Goal: Information Seeking & Learning: Learn about a topic

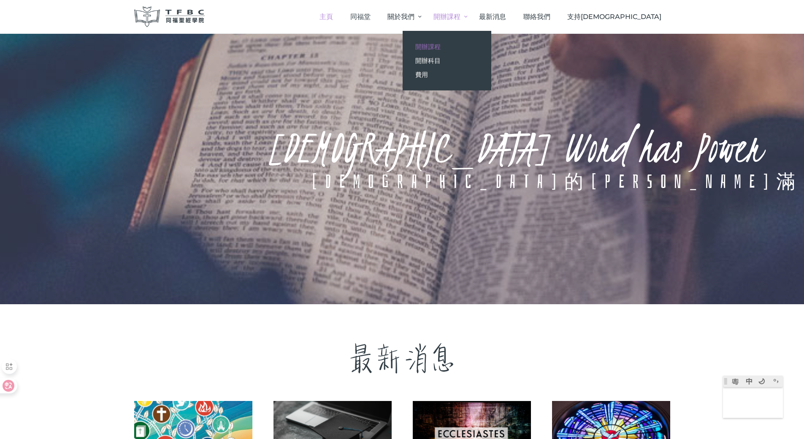
click at [441, 45] on span "開辦課程" at bounding box center [427, 47] width 25 height 8
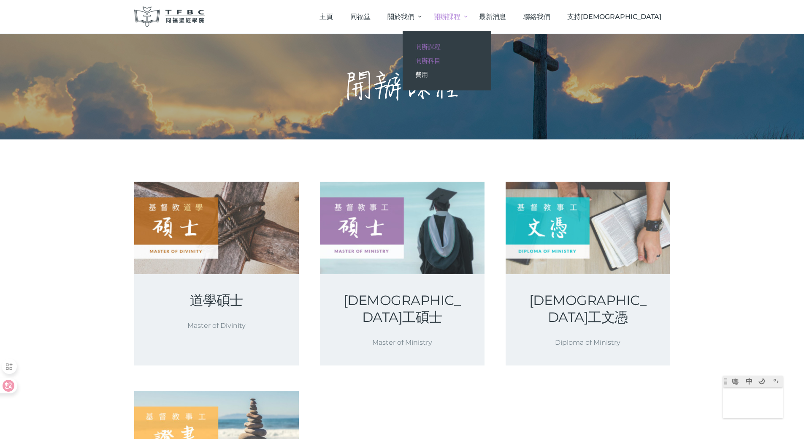
click at [441, 57] on span "開辦科目" at bounding box center [427, 61] width 25 height 8
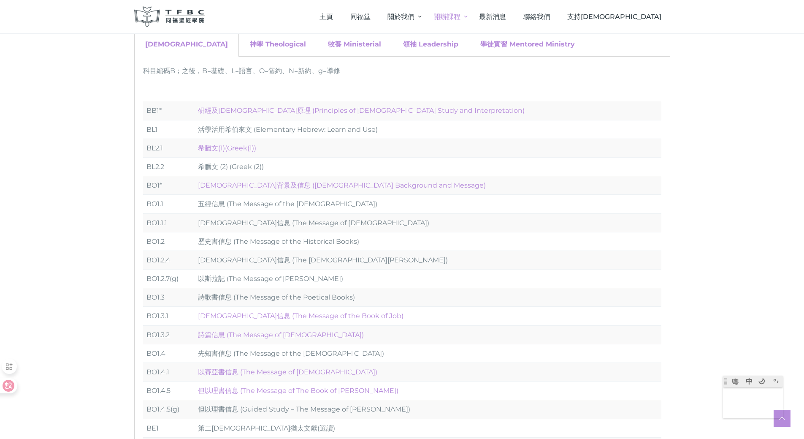
scroll to position [42, 0]
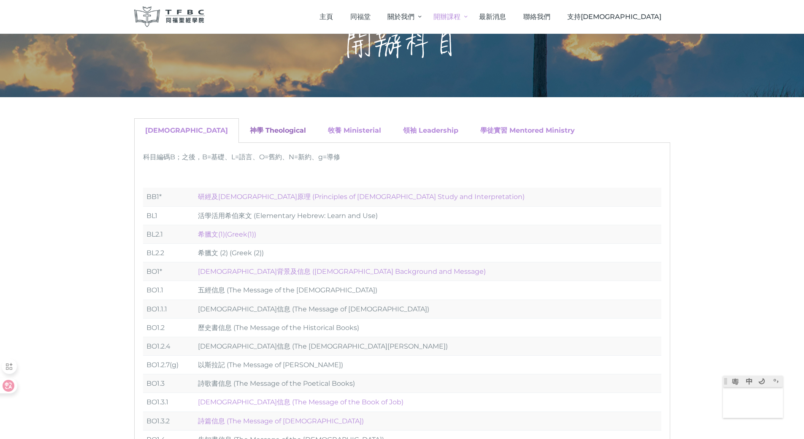
click at [250, 132] on link "神學 Theological" at bounding box center [278, 130] width 56 height 8
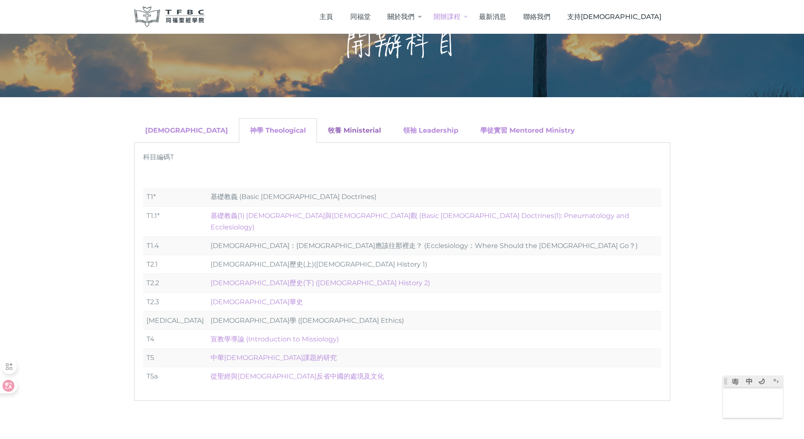
click at [328, 131] on link "牧養 Ministerial" at bounding box center [354, 130] width 53 height 8
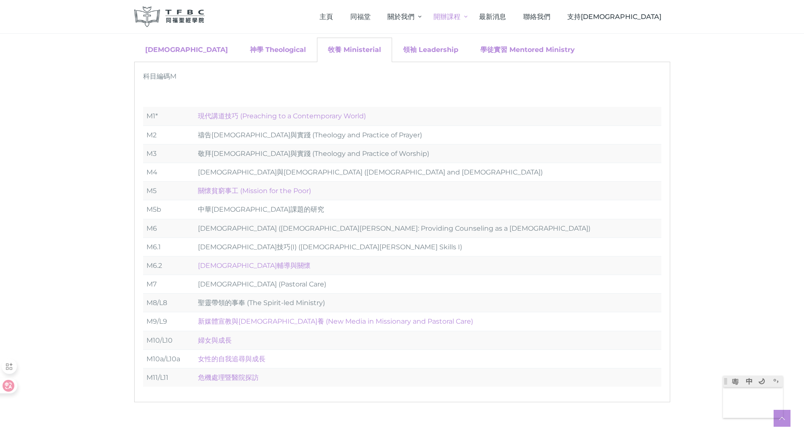
scroll to position [127, 0]
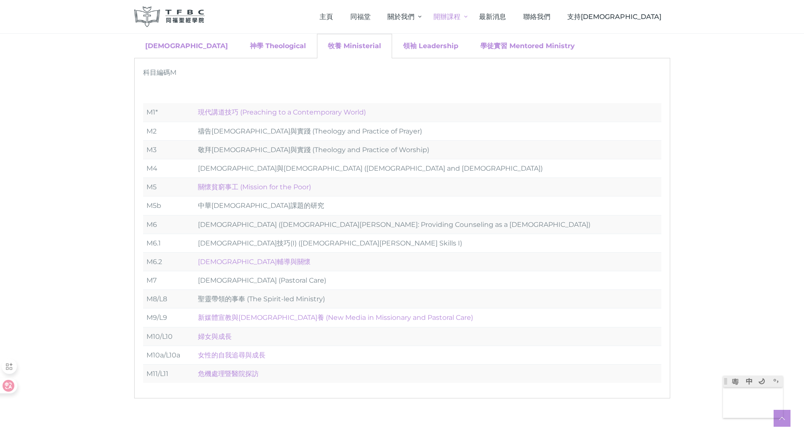
type textarea "s"
click at [402, 51] on div "領袖 Leadership" at bounding box center [430, 46] width 77 height 24
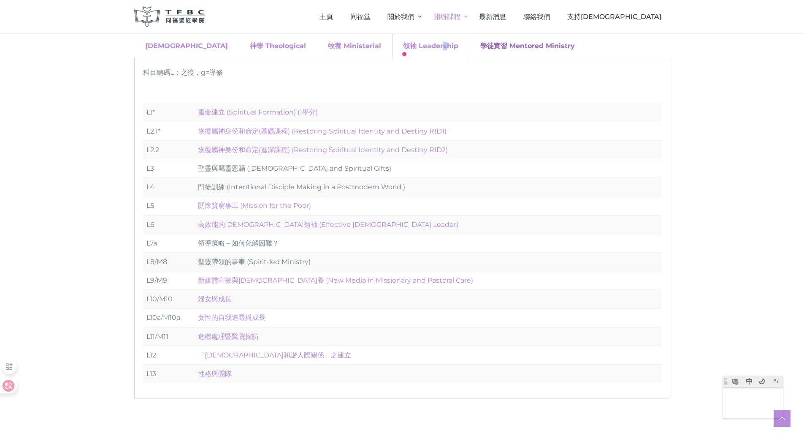
click at [480, 44] on link "學徒實習 Mentored Ministry" at bounding box center [527, 46] width 95 height 8
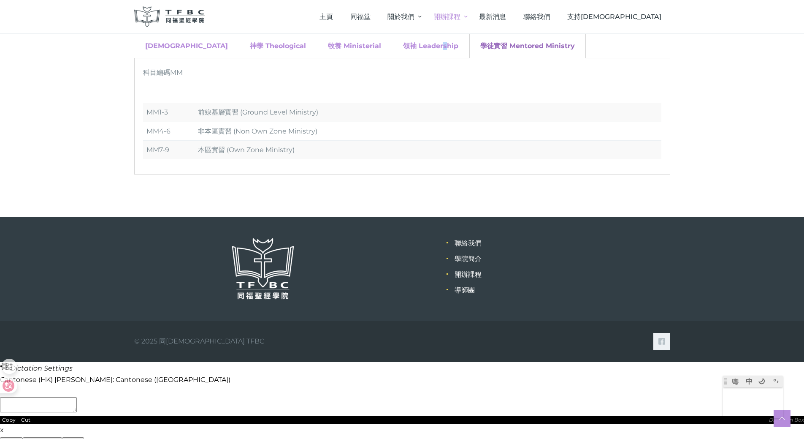
scroll to position [50, 0]
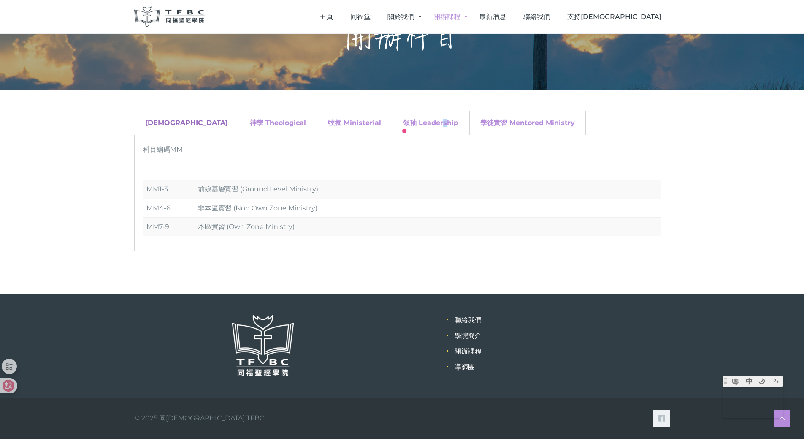
click at [169, 119] on link "聖經 Biblical" at bounding box center [186, 123] width 83 height 8
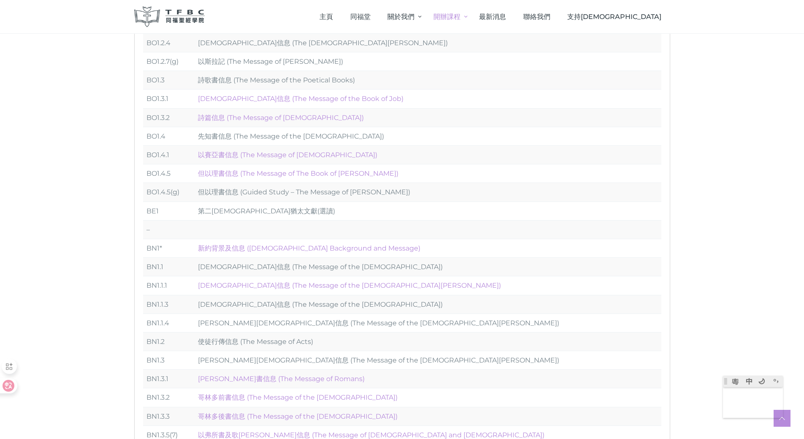
scroll to position [176, 0]
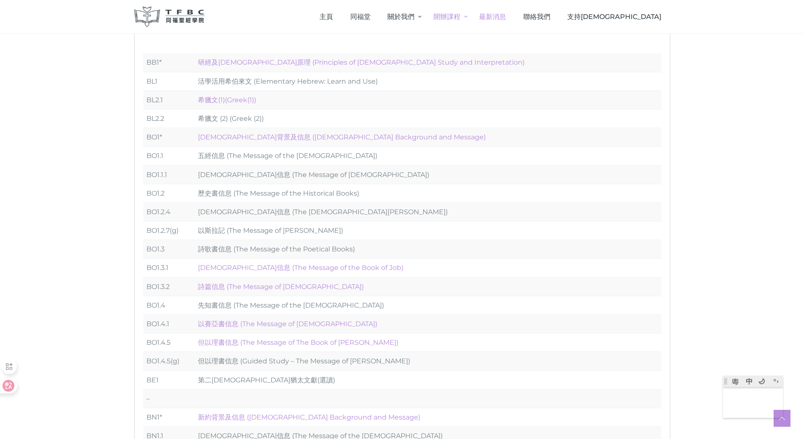
click at [506, 14] on span "最新消息" at bounding box center [492, 17] width 27 height 8
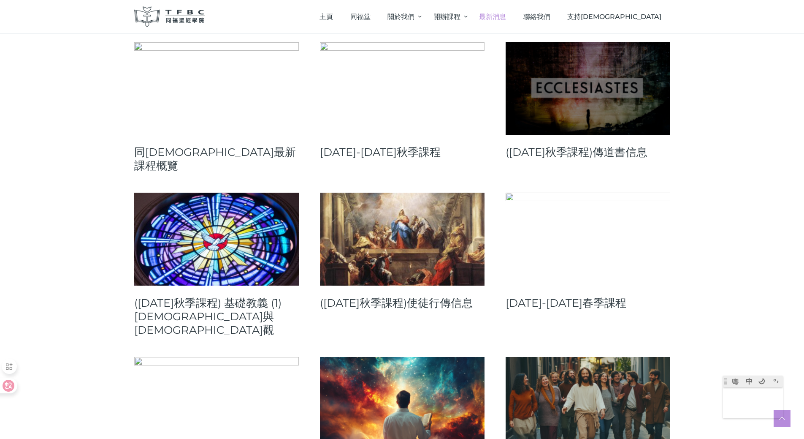
scroll to position [169, 0]
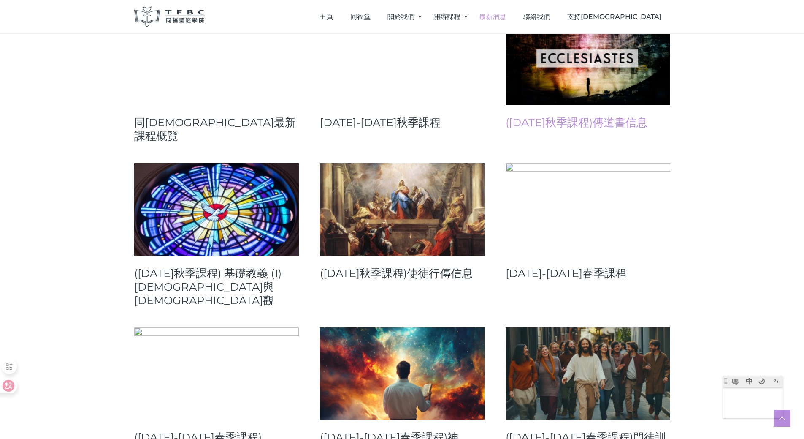
click at [606, 122] on div "([DATE]秋季課程)傳道書信息" at bounding box center [588, 71] width 165 height 116
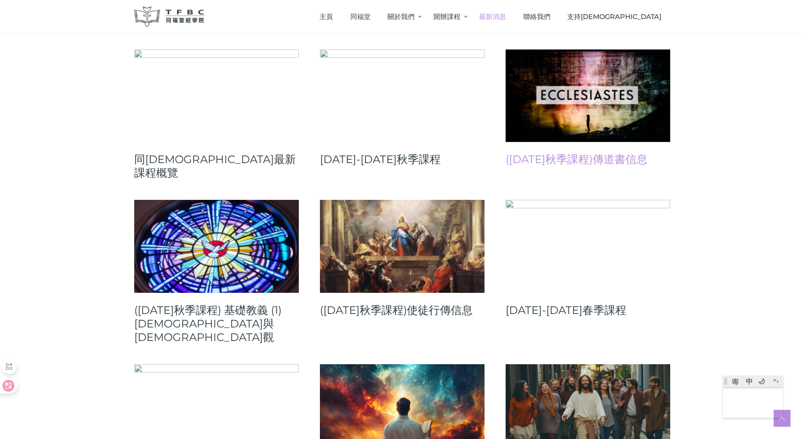
scroll to position [127, 0]
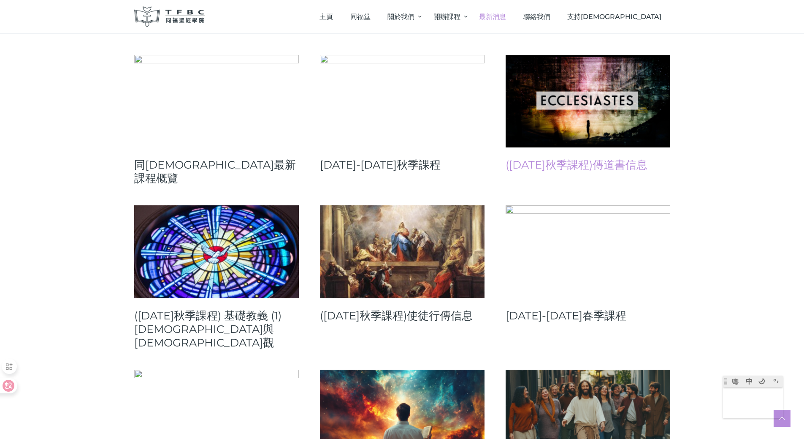
click at [566, 164] on link "([DATE]秋季課程)傳道書信息" at bounding box center [588, 165] width 165 height 14
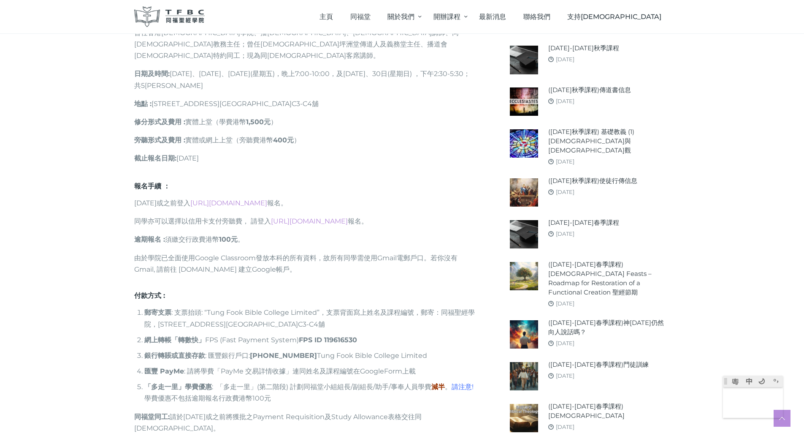
scroll to position [464, 0]
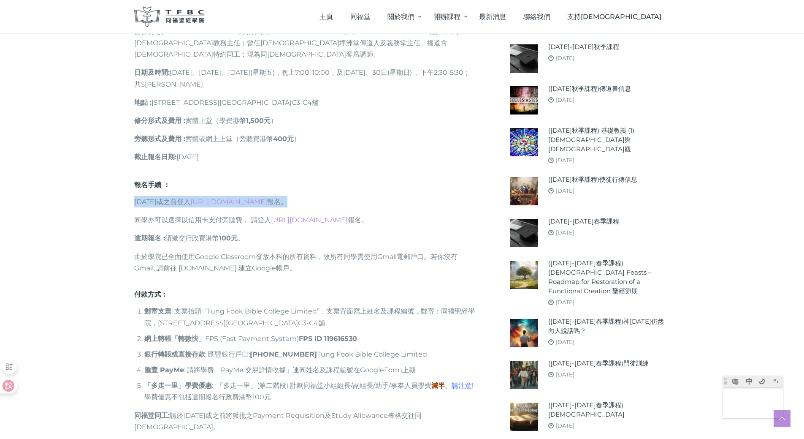
drag, startPoint x: 353, startPoint y: 188, endPoint x: 133, endPoint y: 189, distance: 219.9
type textarea "[DATE]或之前登入 [URL][DOMAIN_NAME]報名。"
click at [133, 189] on div "報名手續 ： [DATE]或之前登入 [URL][DOMAIN_NAME] 報名。 同學亦可以選擇以信用卡支付旁聽費， 請登入 [URL][DOMAIN_NA…" at bounding box center [305, 306] width 363 height 251
copy p "[DATE]或之前登入 [URL][DOMAIN_NAME] 報名。"
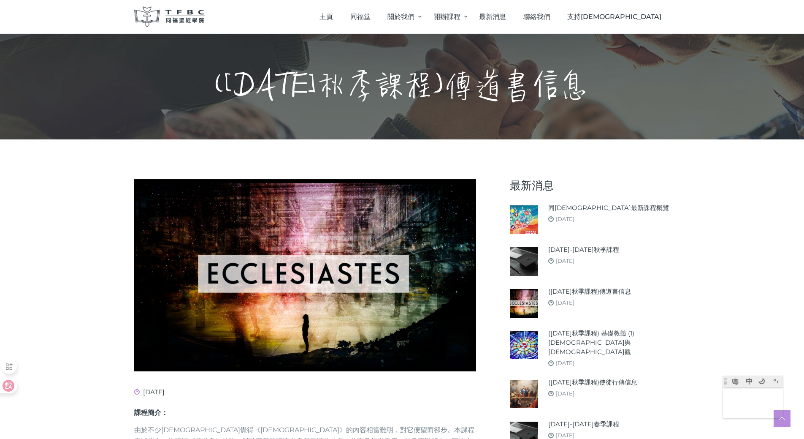
scroll to position [169, 0]
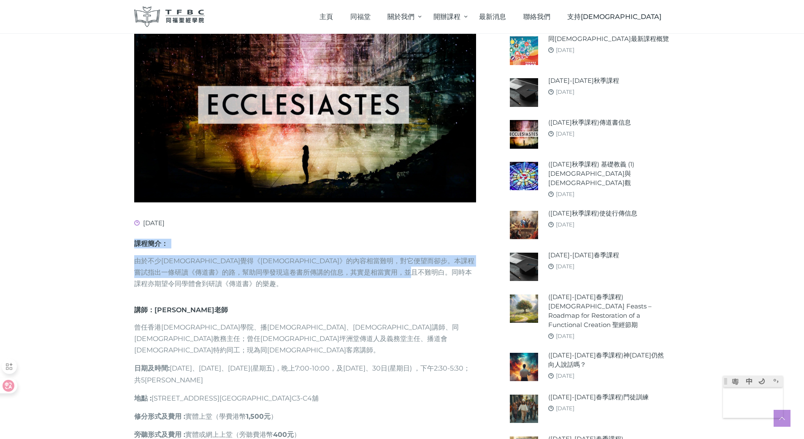
drag, startPoint x: 168, startPoint y: 284, endPoint x: 137, endPoint y: 241, distance: 53.0
click at [137, 241] on div "課程簡介： 由於不少[DEMOGRAPHIC_DATA]覺得《[DEMOGRAPHIC_DATA]》的內容相當難明，對它便望而卻步。本課程嘗試指出一條研讀《傳…" at bounding box center [305, 357] width 342 height 238
copy div "課程簡介： 由於不少[DEMOGRAPHIC_DATA]覺得《[DEMOGRAPHIC_DATA]》的內容相當難明，對它便望而卻步。本課程嘗試指出一條研讀《傳…"
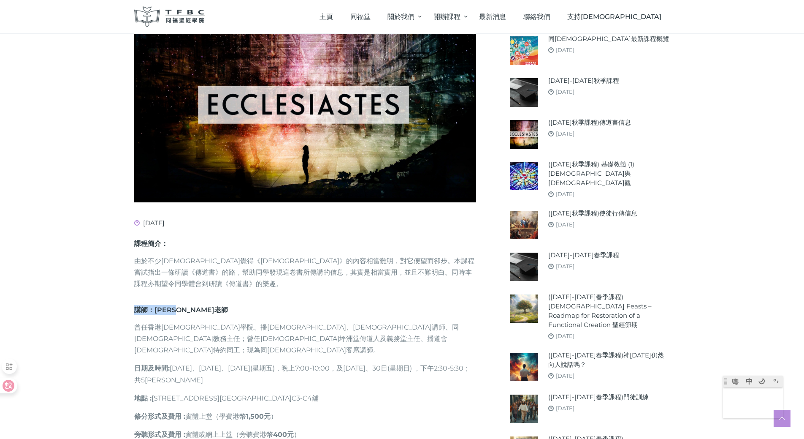
drag, startPoint x: 200, startPoint y: 308, endPoint x: 134, endPoint y: 309, distance: 66.3
click at [134, 309] on h6 "講師： [PERSON_NAME]" at bounding box center [305, 310] width 342 height 10
copy h6 "講師： [PERSON_NAME]"
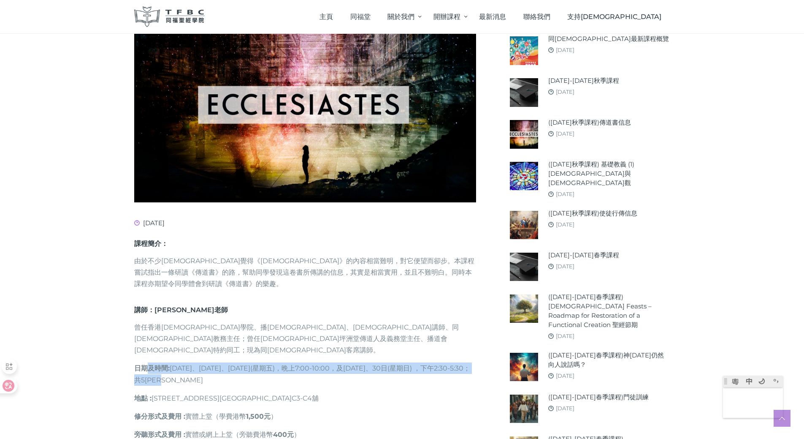
drag, startPoint x: 200, startPoint y: 366, endPoint x: 144, endPoint y: 360, distance: 56.4
click at [144, 362] on p "日期及時間 : [DATE]、[DATE]、[DATE](星期五)，晩上7:00-10:00，及[DATE]、30日(星期日) ，下午2:30-5:30；共5…" at bounding box center [305, 373] width 342 height 23
drag, startPoint x: 315, startPoint y: 384, endPoint x: 135, endPoint y: 357, distance: 181.4
click at [135, 357] on div "課程簡介： 由於不少[DEMOGRAPHIC_DATA]覺得《[DEMOGRAPHIC_DATA]》的內容相當難明，對它便望而卻步。本課程嘗試指出一條研讀《傳…" at bounding box center [305, 357] width 342 height 238
copy div "日期及時間 : [DATE]、[DATE]、[DATE](星期五)，晩上7:00-10:00，及[DATE]、30日(星期日) ，下午2:30-5:30；共5…"
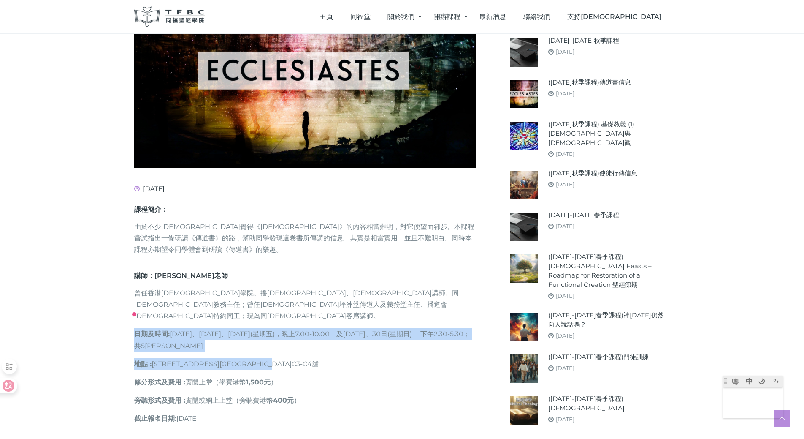
scroll to position [338, 0]
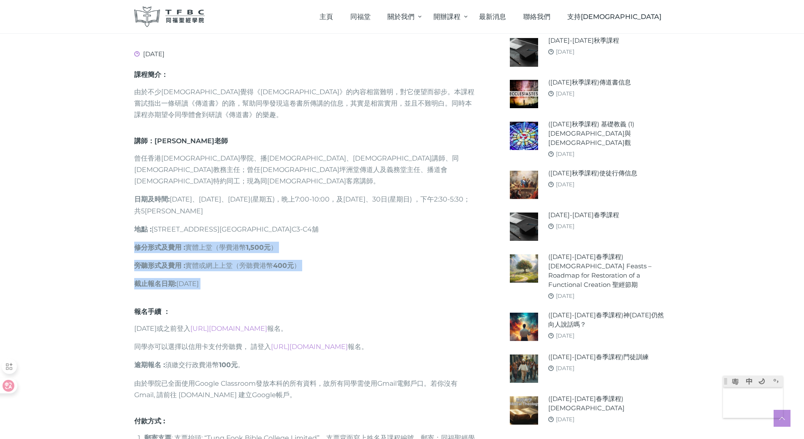
drag, startPoint x: 231, startPoint y: 272, endPoint x: 137, endPoint y: 234, distance: 101.3
click at [137, 234] on div "課程簡介： 由於不少[DEMOGRAPHIC_DATA]覺得《[DEMOGRAPHIC_DATA]》的內容相當難明，對它便望而卻步。本課程嘗試指出一條研讀《傳…" at bounding box center [305, 189] width 342 height 238
click at [315, 260] on p "旁聽形式及費用 : 實體或網上上堂（旁聽費港幣 400元 ）" at bounding box center [305, 265] width 342 height 11
drag, startPoint x: 231, startPoint y: 272, endPoint x: 134, endPoint y: 220, distance: 109.7
click at [134, 220] on div "課程簡介： 由於不少[DEMOGRAPHIC_DATA]覺得《[DEMOGRAPHIC_DATA]》的內容相當難明，對它便望而卻步。本課程嘗試指出一條研讀《傳…" at bounding box center [305, 189] width 342 height 238
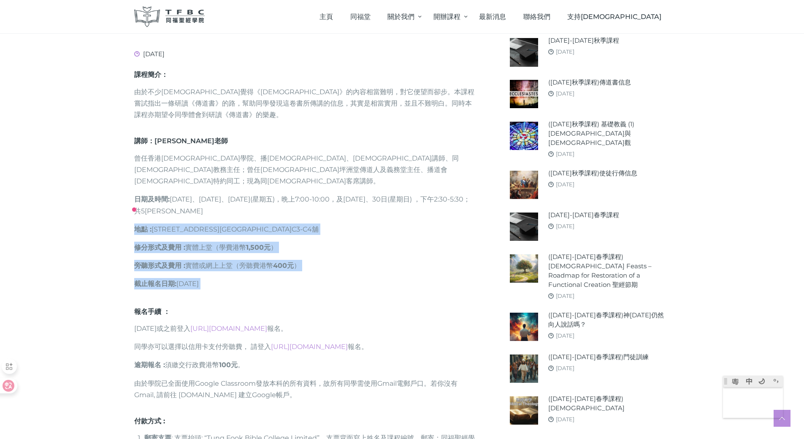
copy div "地點 : [STREET_ADDRESS]新時代廣場2樓C3-C4舖 修分形式及費用 : 實體上堂（學費港幣 1,500元 ） 旁聽形式及費用 : 實體或網上…"
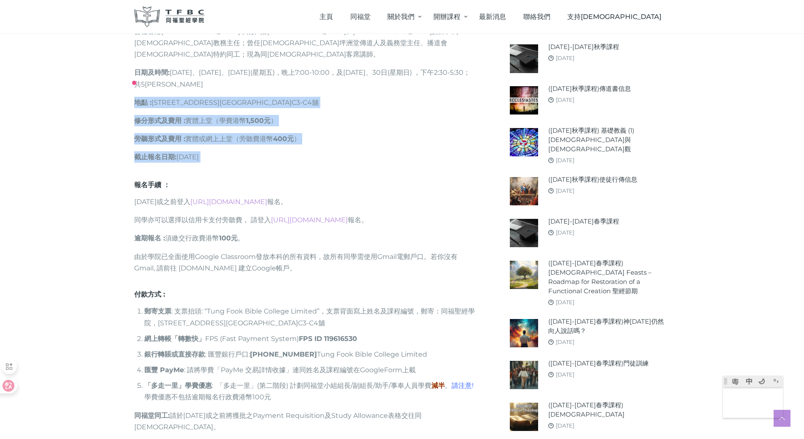
scroll to position [591, 0]
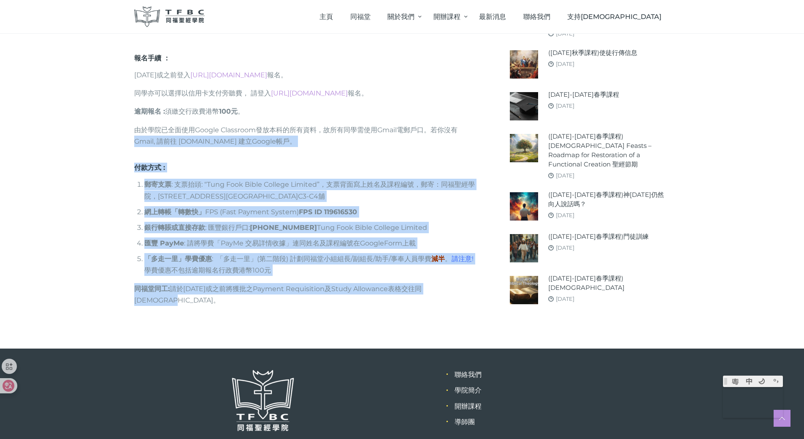
drag, startPoint x: 162, startPoint y: 292, endPoint x: 132, endPoint y: 130, distance: 164.8
click at [132, 130] on div "報名手續 ： [DATE]或之前登入 [URL][DOMAIN_NAME] 報名。 同學亦可以選擇以信用卡支付旁聽費， 請登入 [URL][DOMAIN_NA…" at bounding box center [305, 179] width 363 height 251
click at [228, 147] on div "報名手續 ： [DATE]或之前登入 [URL][DOMAIN_NAME] 報名。 同學亦可以選擇以信用卡支付旁聽費， 請登入 [URL][DOMAIN_NA…" at bounding box center [305, 179] width 342 height 252
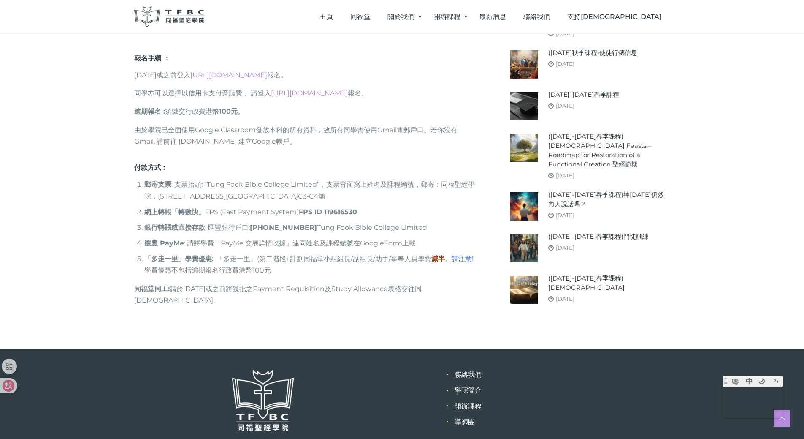
drag, startPoint x: 310, startPoint y: 126, endPoint x: 135, endPoint y: 46, distance: 192.5
click at [135, 53] on div "報名手續 ： [DATE]或之前登入 [URL][DOMAIN_NAME] 報名。 同學亦可以選擇以信用卡支付旁聽費， 請登入 [URL][DOMAIN_NA…" at bounding box center [305, 179] width 342 height 252
copy div "報名手續 ： [DATE]或之前登入 [URL][DOMAIN_NAME] 報名。 同學亦可以選擇以信用卡支付旁聽費， 請登入 [URL][DOMAIN_NA…"
click at [405, 147] on div "報名手續 ： [DATE]或之前登入 [URL][DOMAIN_NAME] 報名。 同學亦可以選擇以信用卡支付旁聽費， 請登入 [URL][DOMAIN_NA…" at bounding box center [305, 179] width 342 height 252
click at [267, 71] on link "[URL][DOMAIN_NAME]" at bounding box center [228, 75] width 77 height 8
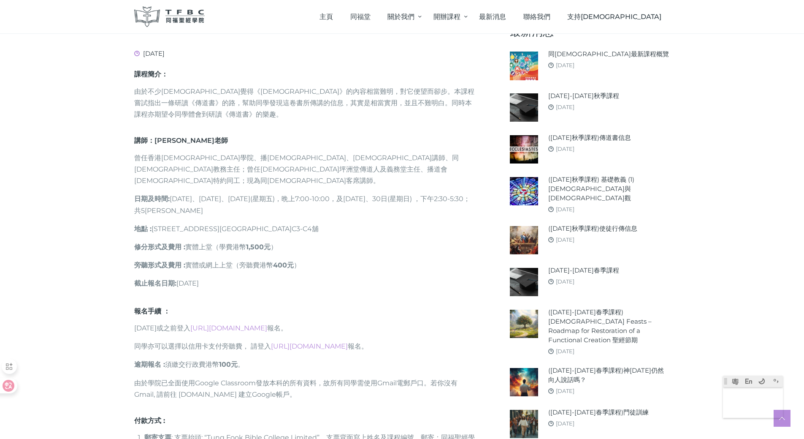
scroll to position [338, 0]
click at [218, 91] on p "由於不少[DEMOGRAPHIC_DATA]覺得《[DEMOGRAPHIC_DATA]》的內容相當難明，對它便望而卻步。本課程嘗試指出一條研讀《傳道書》的路，…" at bounding box center [305, 103] width 342 height 35
click at [236, 131] on div "課程簡介： 由於不少[DEMOGRAPHIC_DATA]覺得《[DEMOGRAPHIC_DATA]》的內容相當難明，對它便望而卻步。本課程嘗試指出一條研讀《傳…" at bounding box center [305, 189] width 342 height 238
drag, startPoint x: 220, startPoint y: 90, endPoint x: 191, endPoint y: 89, distance: 29.2
click at [191, 89] on p "由於不少[DEMOGRAPHIC_DATA]覺得《[DEMOGRAPHIC_DATA]》的內容相當難明，對它便望而卻步。本課程嘗試指出一條研讀《傳道書》的路，…" at bounding box center [305, 103] width 342 height 35
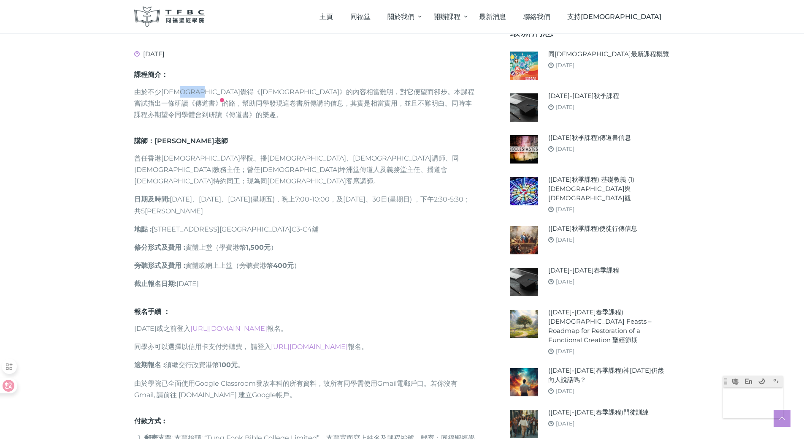
copy p "《傳道書》"
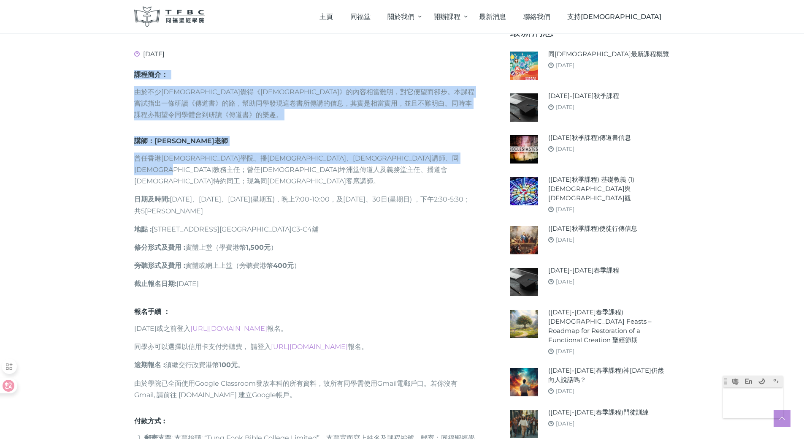
drag, startPoint x: 318, startPoint y: 169, endPoint x: 134, endPoint y: 72, distance: 208.1
click at [134, 72] on div "課程簡介： 由於不少[DEMOGRAPHIC_DATA]覺得《[DEMOGRAPHIC_DATA]》的內容相當難明，對它便望而卻步。本課程嘗試指出一條研讀《傳…" at bounding box center [305, 189] width 342 height 238
copy div "課程簡介： 由於不少信徒覺得《[DEMOGRAPHIC_DATA]》的內容相當難明，對它便望而卻步。本課程嘗試指出一條研讀《傳道書》的路，幫助同學發現這卷書所…"
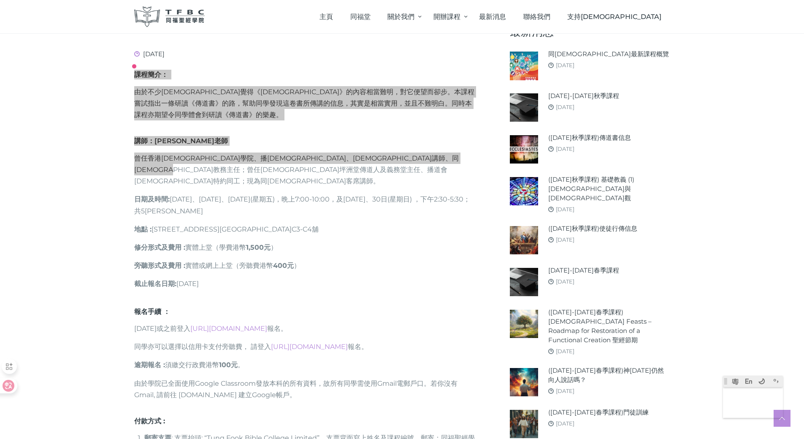
scroll to position [253, 0]
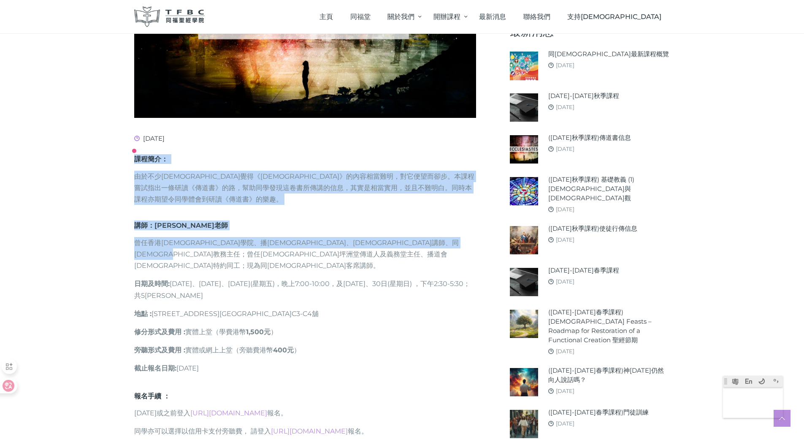
click at [363, 223] on h6 "講師： [PERSON_NAME]" at bounding box center [305, 225] width 342 height 10
click at [214, 205] on p "由於不少[DEMOGRAPHIC_DATA]覺得《[DEMOGRAPHIC_DATA]》的內容相當難明，對它便望而卻步。本課程嘗試指出一條研讀《傳道書》的路，…" at bounding box center [305, 188] width 342 height 35
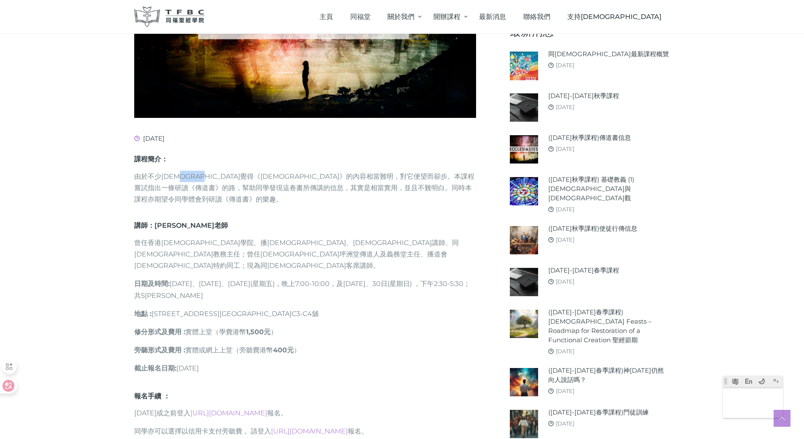
drag, startPoint x: 221, startPoint y: 174, endPoint x: 190, endPoint y: 177, distance: 31.4
click at [190, 177] on p "由於不少[DEMOGRAPHIC_DATA]覺得《[DEMOGRAPHIC_DATA]》的內容相當難明，對它便望而卻步。本課程嘗試指出一條研讀《傳道書》的路，…" at bounding box center [305, 188] width 342 height 35
copy p "《傳道書》"
drag, startPoint x: 360, startPoint y: 327, endPoint x: 355, endPoint y: 322, distance: 7.2
click at [360, 327] on div "課程簡介： 由於不少[DEMOGRAPHIC_DATA]覺得《[DEMOGRAPHIC_DATA]》的內容相當難明，對它便望而卻步。本課程嘗試指出一條研讀《傳…" at bounding box center [305, 273] width 342 height 238
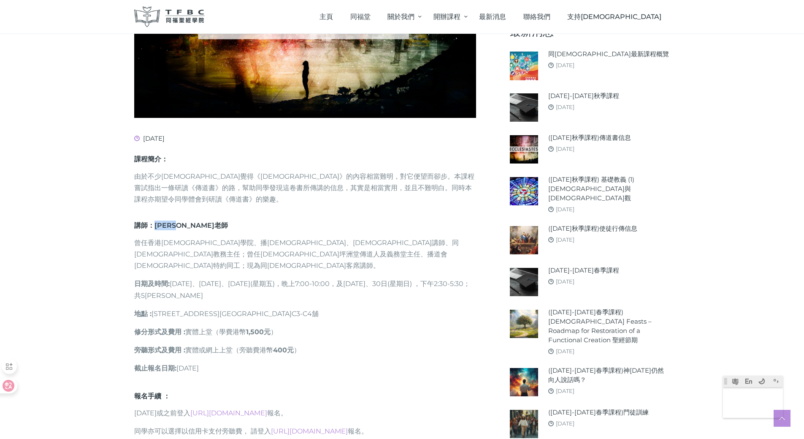
drag, startPoint x: 187, startPoint y: 225, endPoint x: 155, endPoint y: 225, distance: 32.1
click at [155, 225] on h6 "講師： [PERSON_NAME]" at bounding box center [305, 225] width 342 height 10
copy h6 "[PERSON_NAME]老師"
